Goal: Information Seeking & Learning: Find specific fact

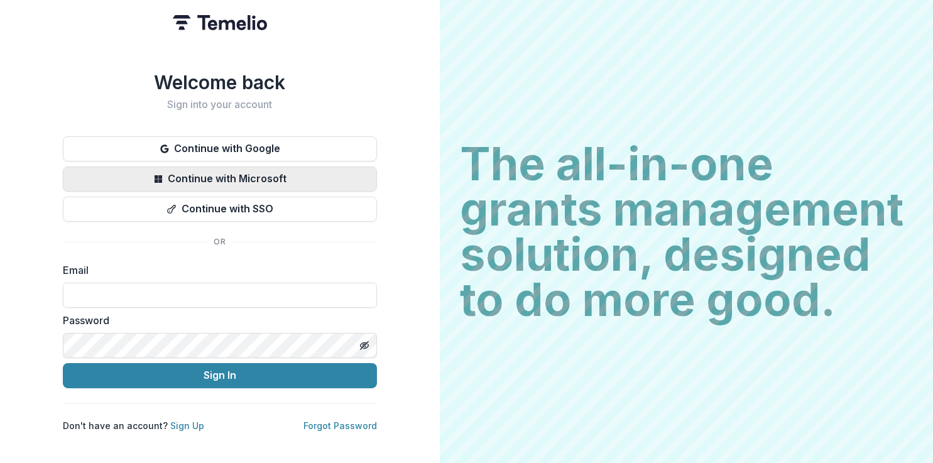
click at [261, 177] on button "Continue with Microsoft" at bounding box center [220, 179] width 314 height 25
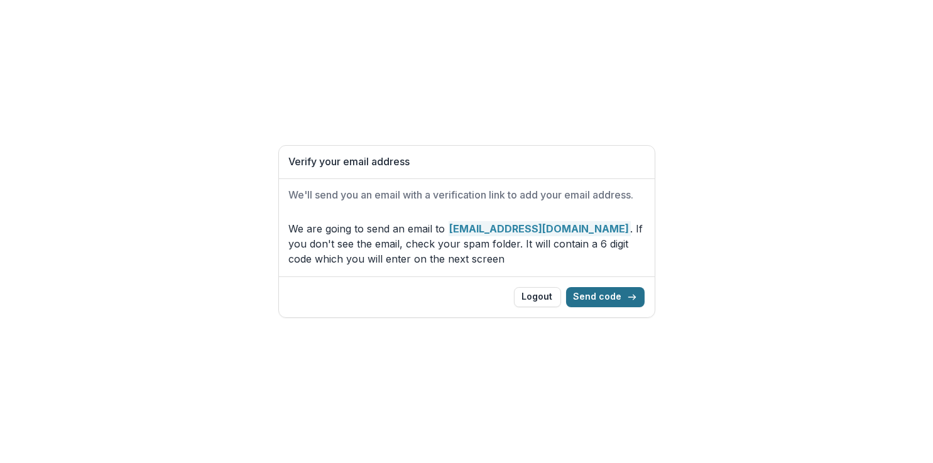
click at [613, 299] on button "Send code" at bounding box center [605, 297] width 79 height 20
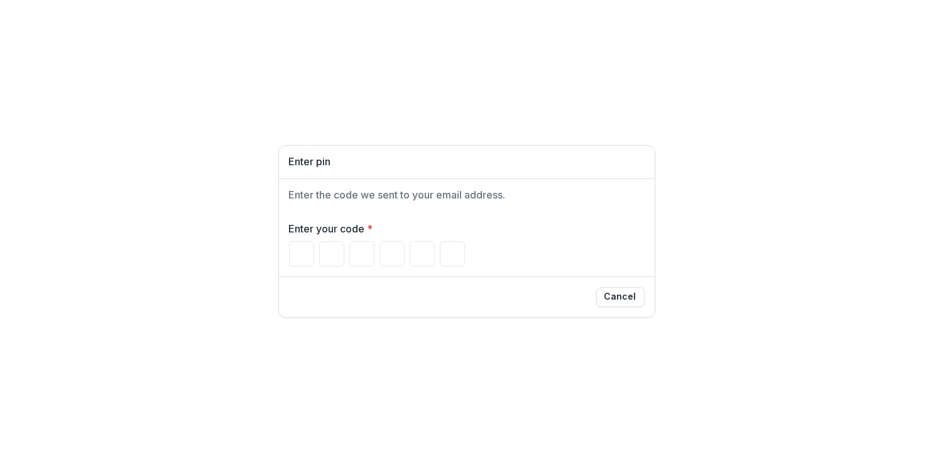
click at [742, 222] on div "Enter pin Enter the code we sent to your email address. Enter your code * Cancel" at bounding box center [466, 231] width 933 height 463
click at [309, 253] on input "Please enter your pin code" at bounding box center [301, 253] width 25 height 25
type input "*"
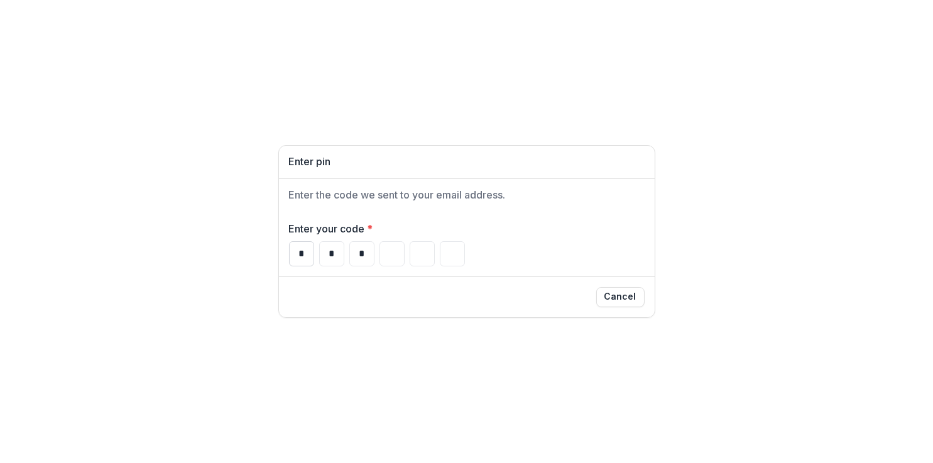
type input "*"
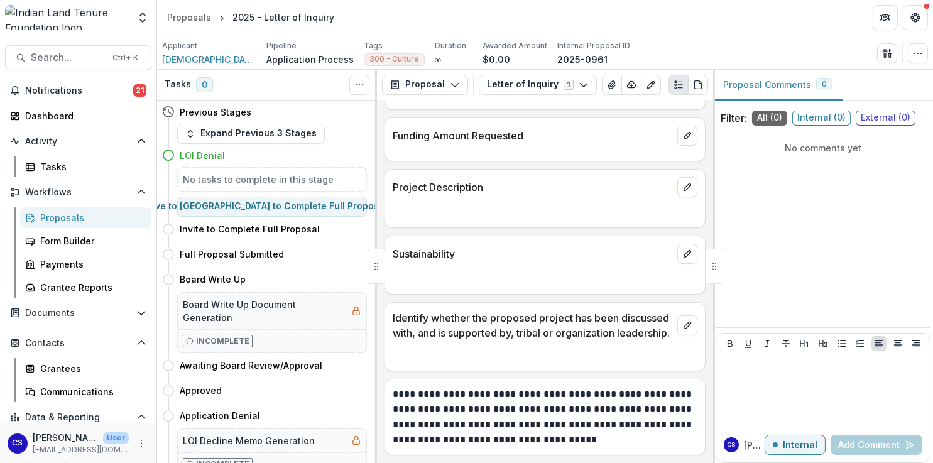
scroll to position [343, 0]
click at [80, 89] on span "Notifications" at bounding box center [79, 90] width 108 height 11
click at [47, 171] on div "Tasks" at bounding box center [90, 166] width 101 height 13
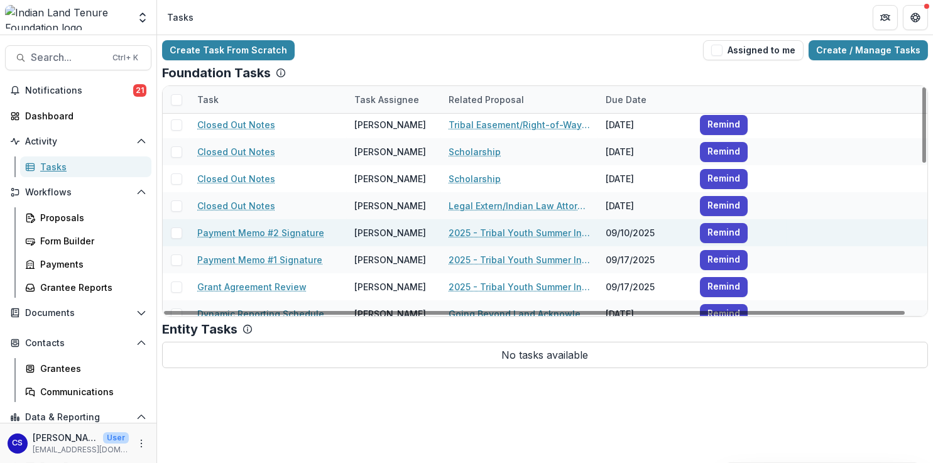
scroll to position [440, 0]
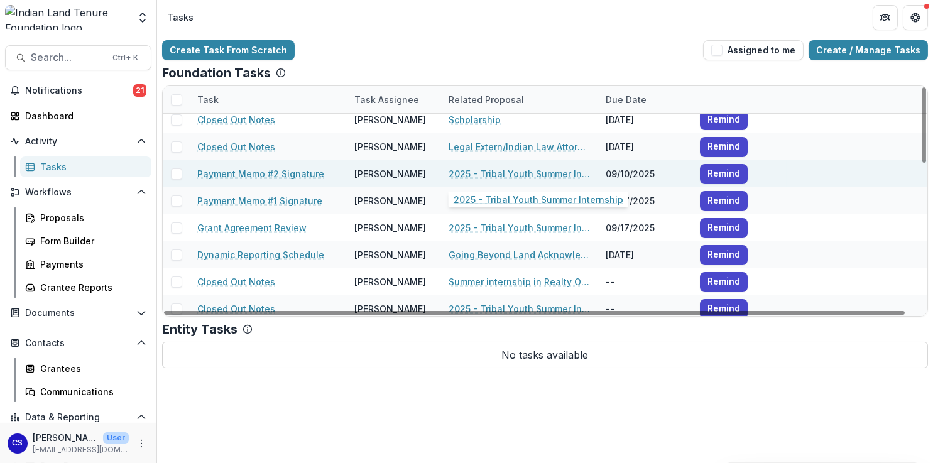
click at [487, 170] on link "2025 - Tribal Youth Summer Internship" at bounding box center [520, 173] width 142 height 13
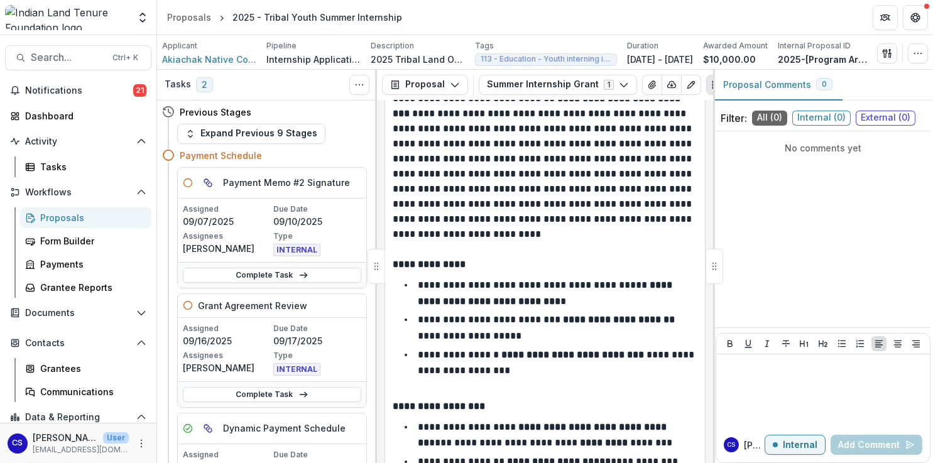
scroll to position [251, 0]
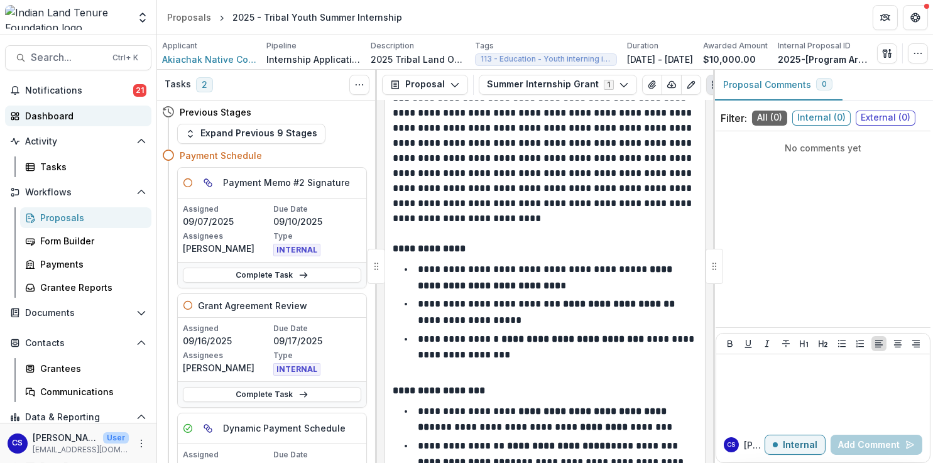
click at [50, 112] on div "Dashboard" at bounding box center [83, 115] width 116 height 13
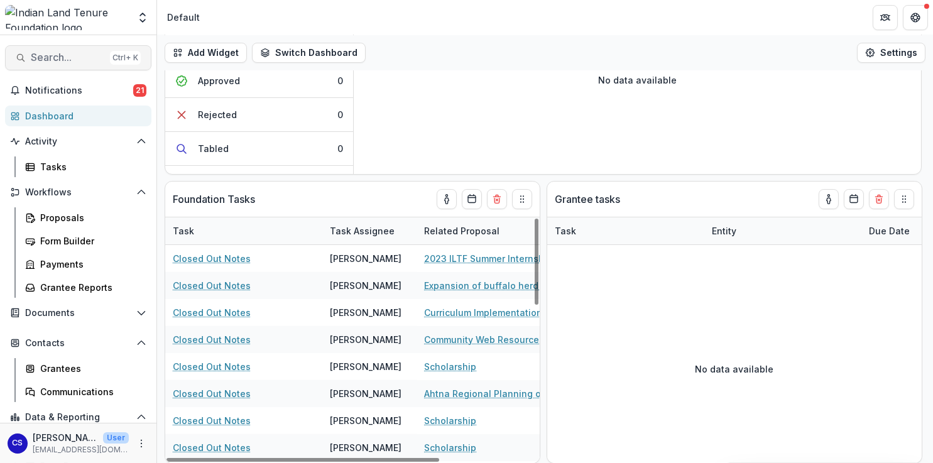
click at [62, 57] on span "Search..." at bounding box center [68, 58] width 74 height 12
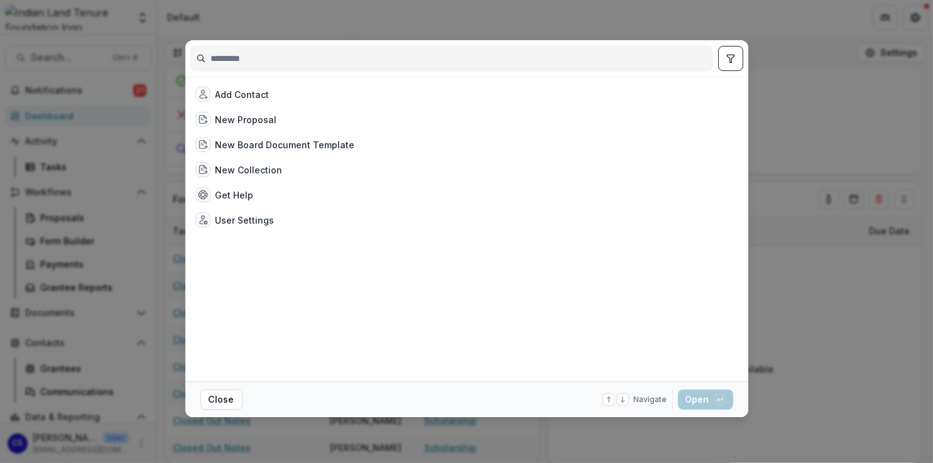
click at [259, 63] on input at bounding box center [452, 58] width 522 height 20
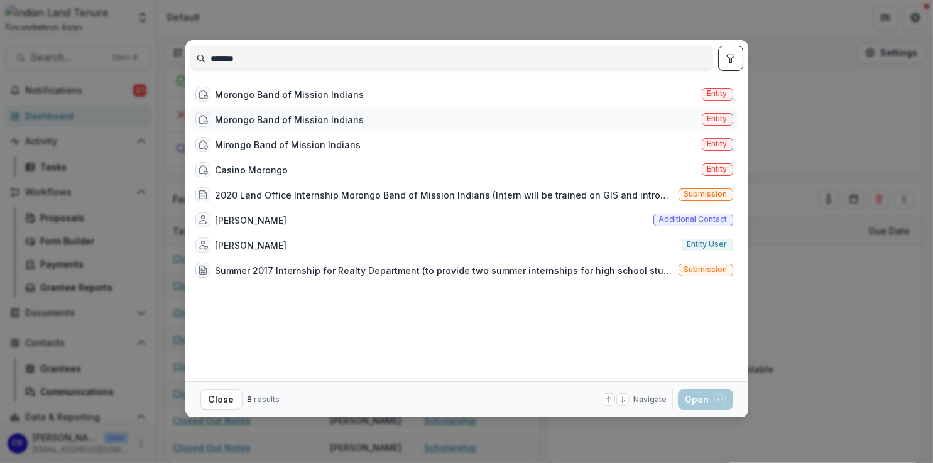
type input "*******"
click at [287, 121] on div "Morongo Band of Mission Indians" at bounding box center [290, 119] width 149 height 13
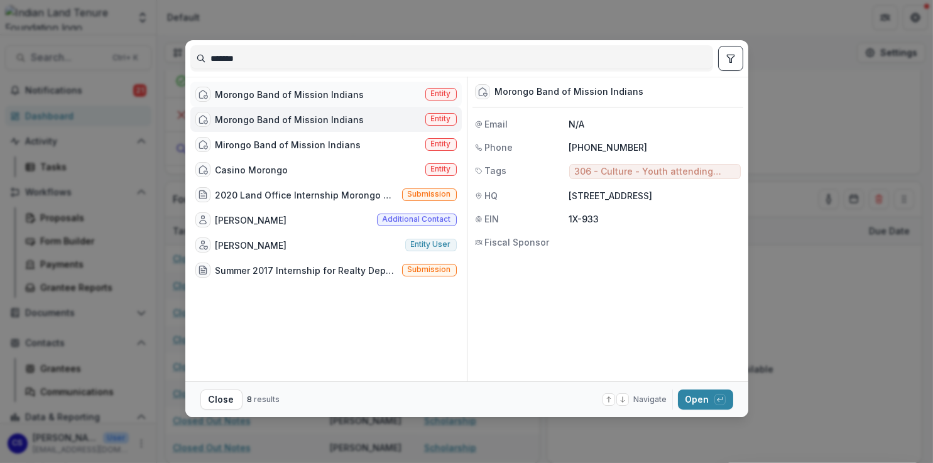
click at [310, 97] on div "Morongo Band of Mission Indians" at bounding box center [290, 94] width 149 height 13
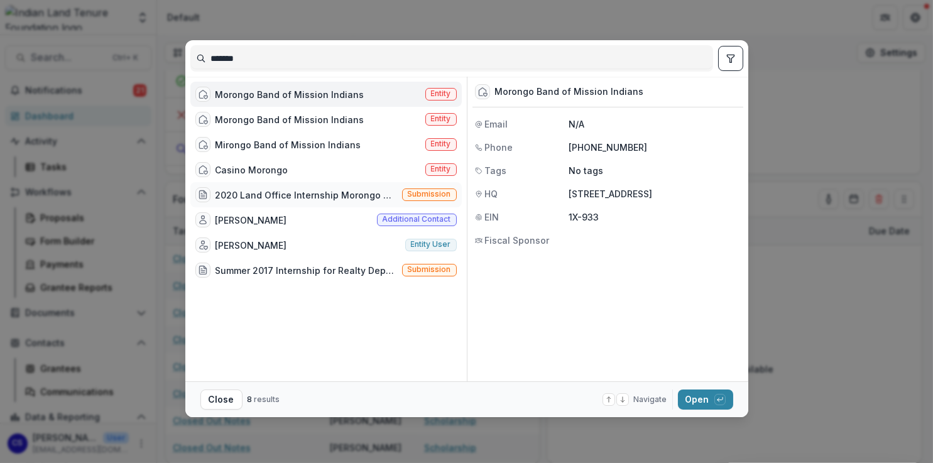
click at [294, 193] on div "2020 Land Office Internship Morongo Band of Mission Indians (Intern will be tra…" at bounding box center [307, 195] width 182 height 13
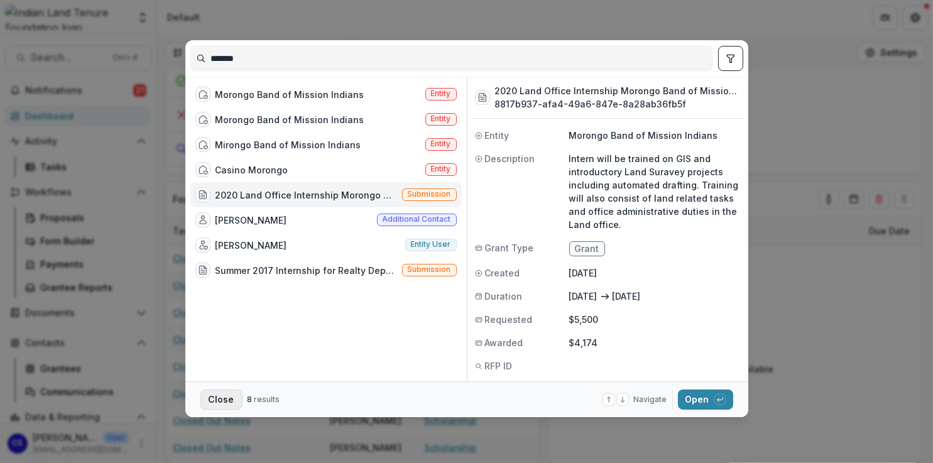
click at [219, 400] on button "Close" at bounding box center [221, 400] width 42 height 20
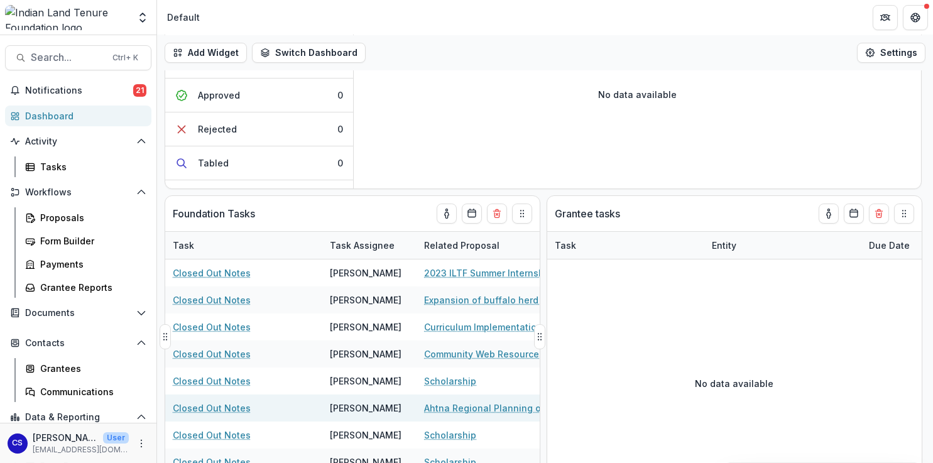
scroll to position [178, 0]
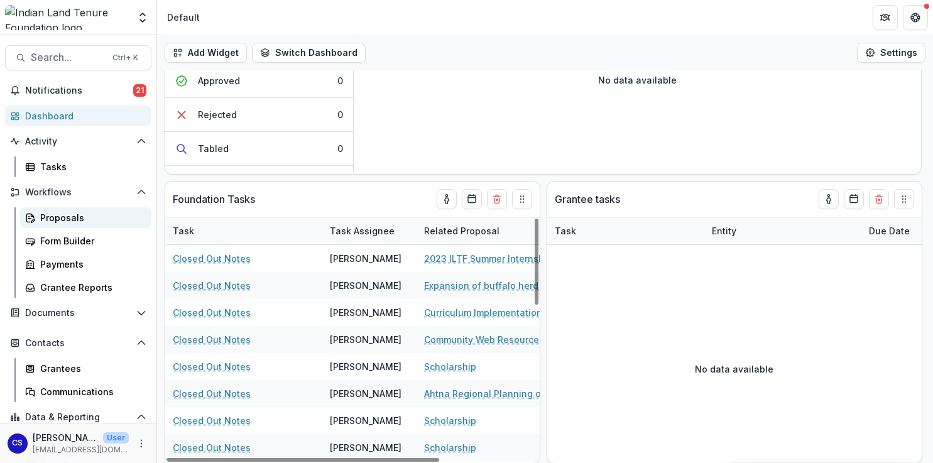
click at [72, 215] on div "Proposals" at bounding box center [90, 217] width 101 height 13
